Goal: Task Accomplishment & Management: Manage account settings

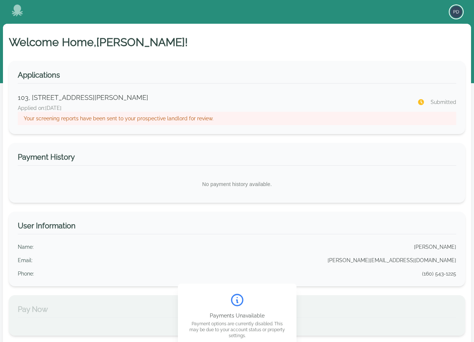
click at [454, 10] on img "button" at bounding box center [457, 12] width 12 height 12
click at [418, 38] on button "Sign out" at bounding box center [426, 40] width 71 height 13
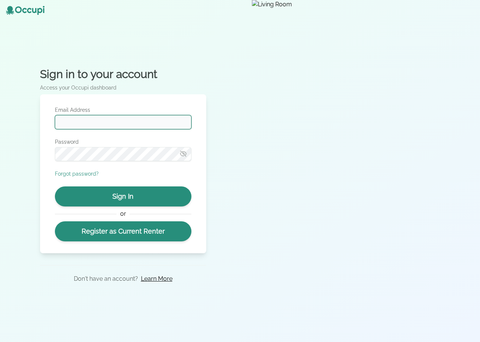
click at [122, 120] on input "Email Address" at bounding box center [123, 122] width 136 height 14
click at [135, 128] on input "Email Address" at bounding box center [123, 122] width 136 height 14
type input "*"
type input "**********"
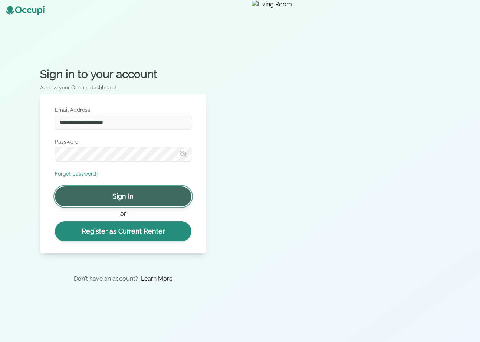
click at [125, 198] on button "Sign In" at bounding box center [123, 196] width 136 height 20
